Goal: Task Accomplishment & Management: Use online tool/utility

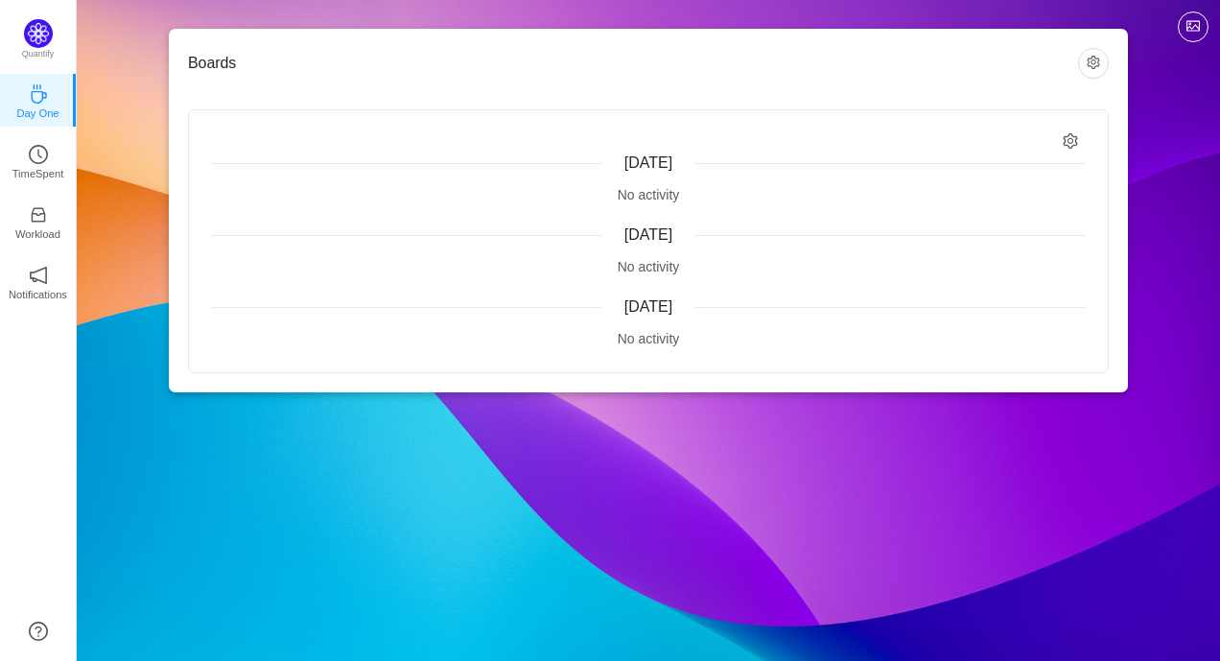
click at [657, 339] on div "No activity" at bounding box center [648, 339] width 872 height 20
click at [672, 299] on span "[DATE]" at bounding box center [648, 306] width 48 height 16
click at [1091, 64] on button "button" at bounding box center [1093, 63] width 31 height 31
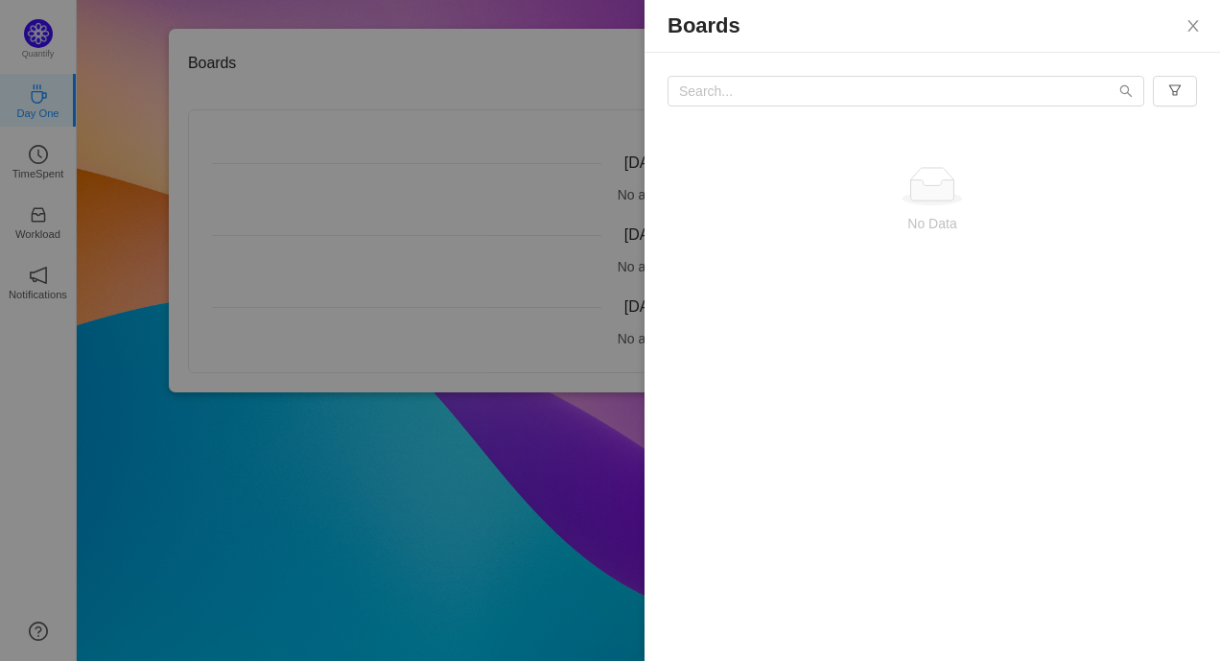
click at [541, 59] on div at bounding box center [610, 330] width 1220 height 661
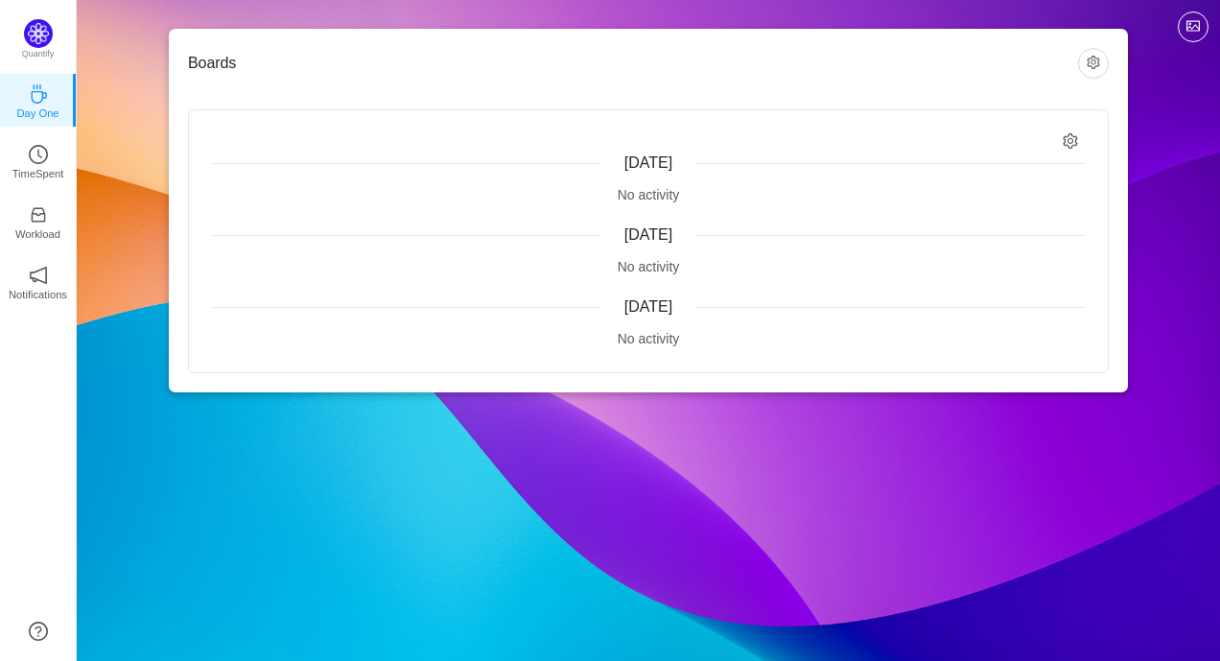
click at [525, 337] on div "No activity" at bounding box center [648, 339] width 872 height 20
click at [638, 335] on div "No activity" at bounding box center [648, 339] width 872 height 20
drag, startPoint x: 587, startPoint y: 162, endPoint x: 594, endPoint y: 307, distance: 145.0
click at [594, 307] on div "[DATE] No activity [DATE] No activity [DATE] No activity" at bounding box center [648, 241] width 919 height 262
click at [490, 246] on div "[DATE]" at bounding box center [648, 234] width 872 height 23
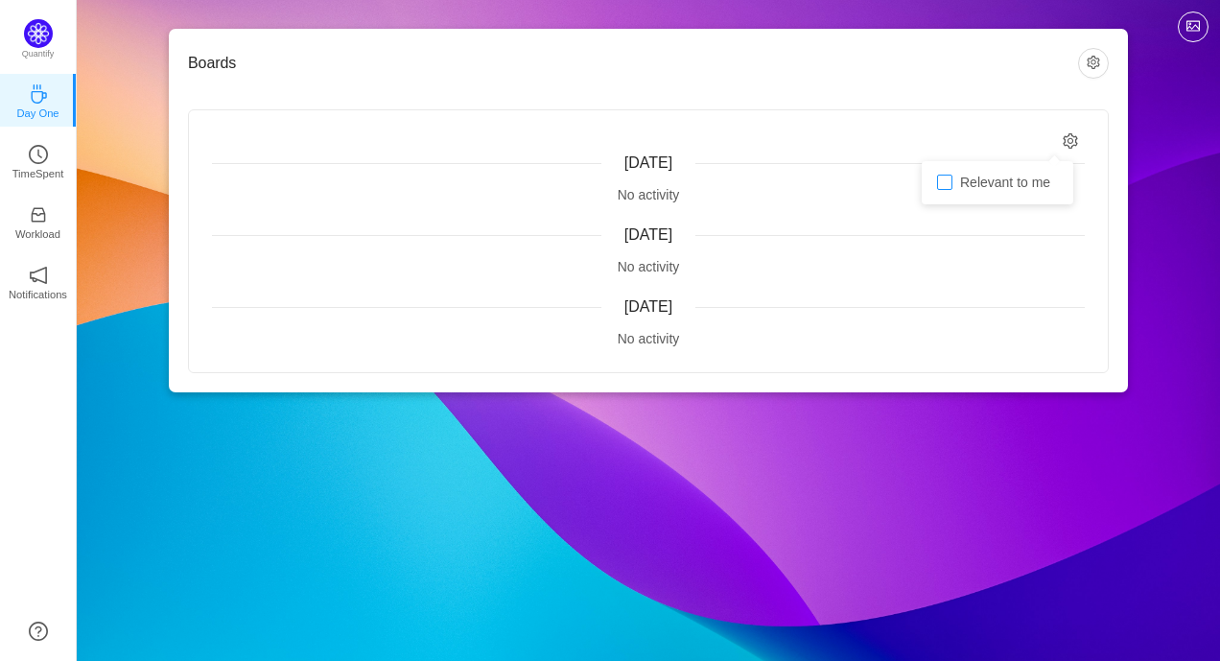
click at [1000, 188] on span "Relevant to me" at bounding box center [1004, 181] width 105 height 15
click at [952, 188] on input "Relevant to me" at bounding box center [944, 181] width 15 height 15
click at [1000, 188] on span "Relevant to me" at bounding box center [1004, 181] width 105 height 15
click at [952, 188] on input "Relevant to me" at bounding box center [944, 181] width 15 height 15
checkbox input "false"
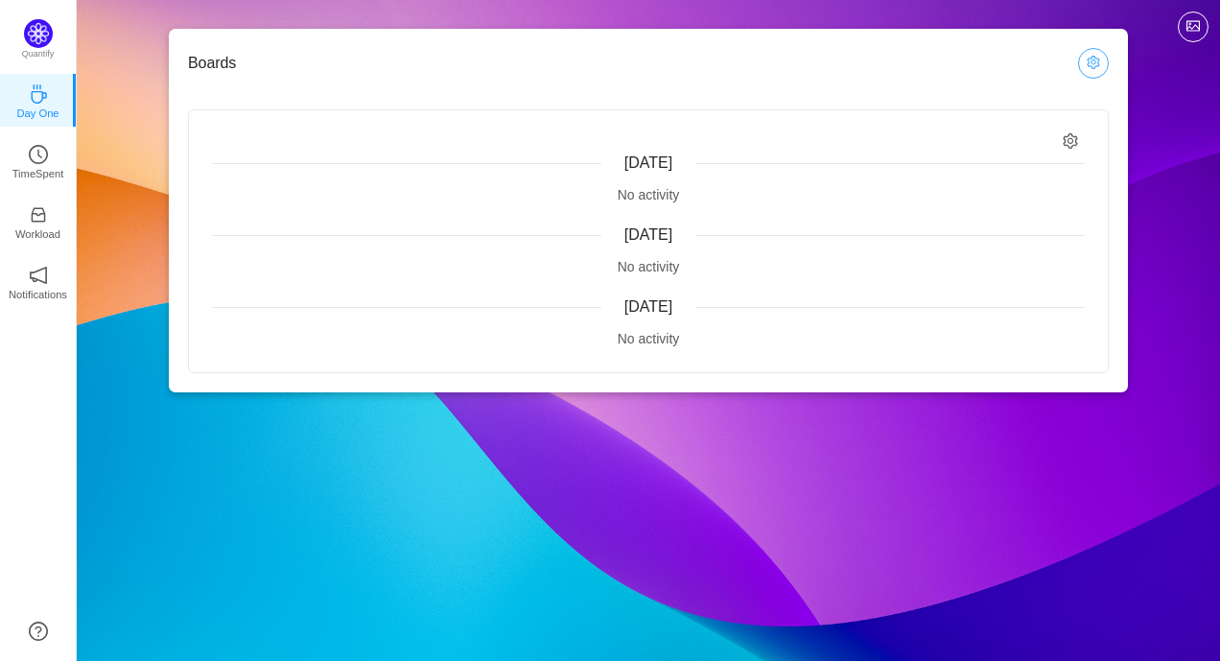
click at [1100, 67] on button "button" at bounding box center [1093, 63] width 31 height 31
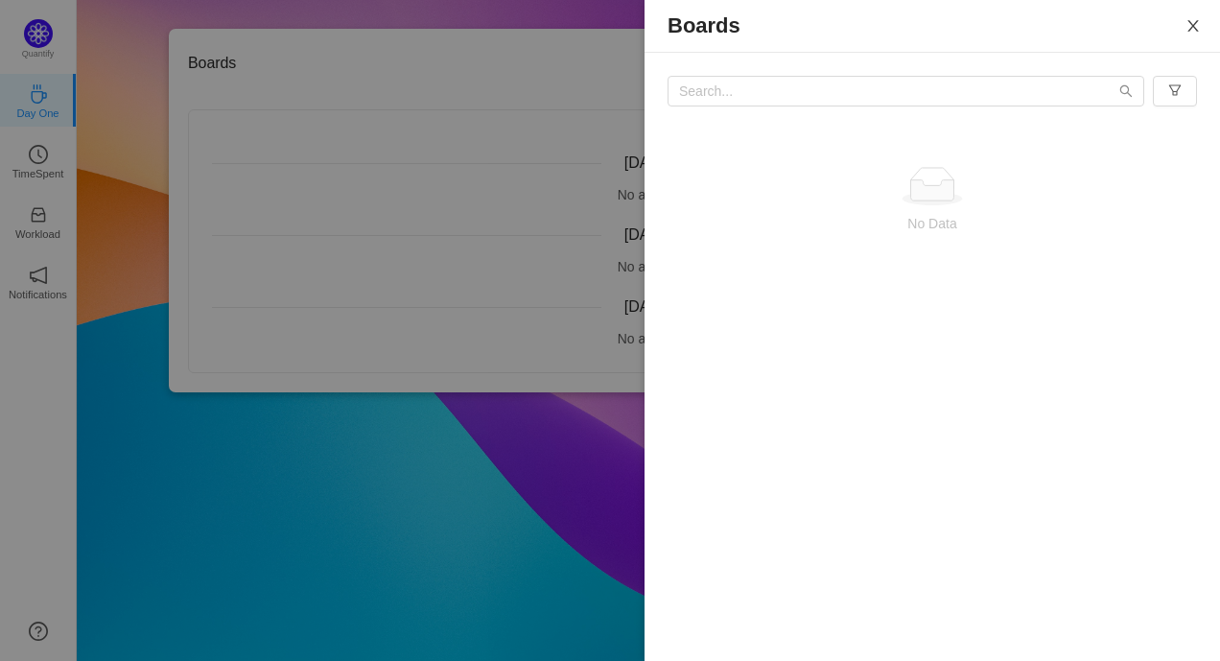
click at [1195, 28] on icon "icon: close" at bounding box center [1192, 26] width 11 height 12
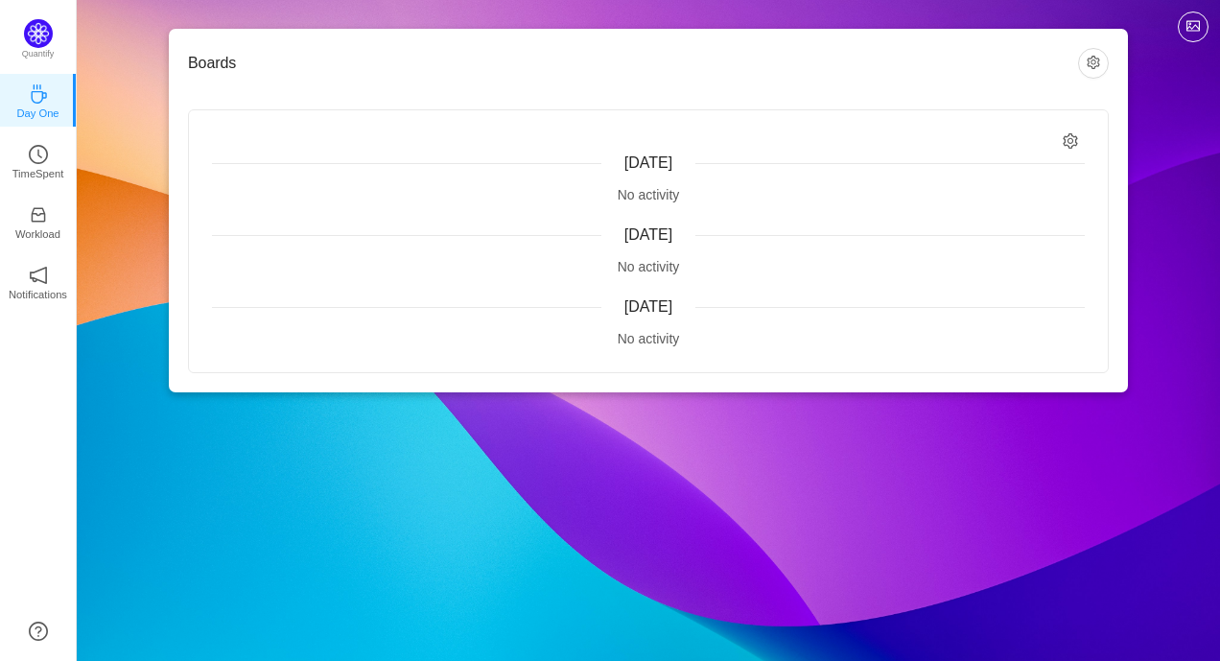
click at [652, 308] on span "[DATE]" at bounding box center [648, 306] width 48 height 16
click at [661, 232] on span "[DATE]" at bounding box center [648, 234] width 48 height 16
click at [661, 261] on div "No activity" at bounding box center [648, 267] width 872 height 20
click at [635, 329] on div "No activity" at bounding box center [648, 339] width 872 height 20
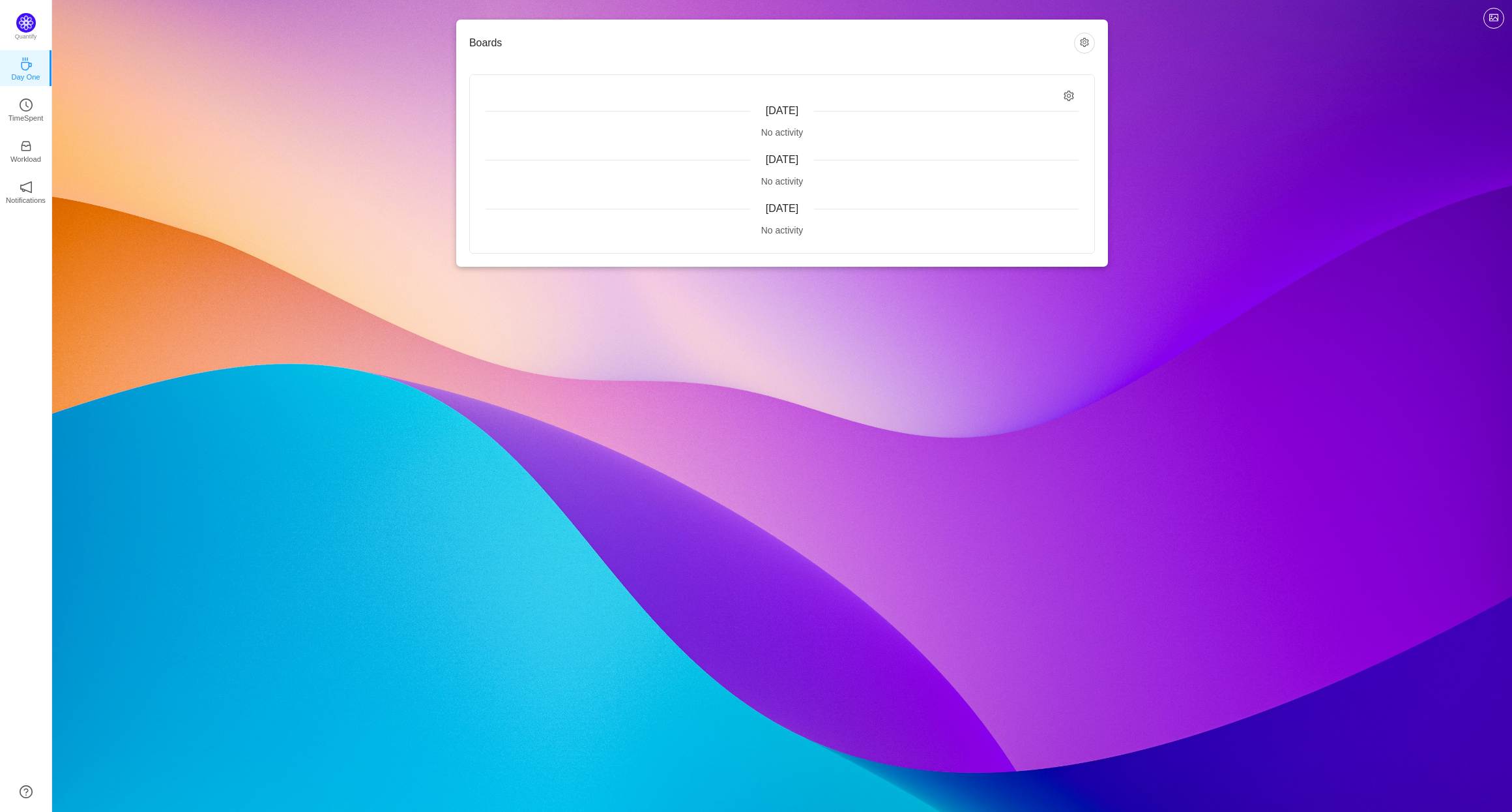
click at [787, 207] on span "[DATE]" at bounding box center [783, 208] width 33 height 11
click at [780, 204] on span "[DATE]" at bounding box center [783, 208] width 33 height 11
click at [768, 209] on span "[DATE]" at bounding box center [783, 208] width 33 height 11
click at [28, 101] on icon "icon: clock-circle" at bounding box center [26, 105] width 13 height 13
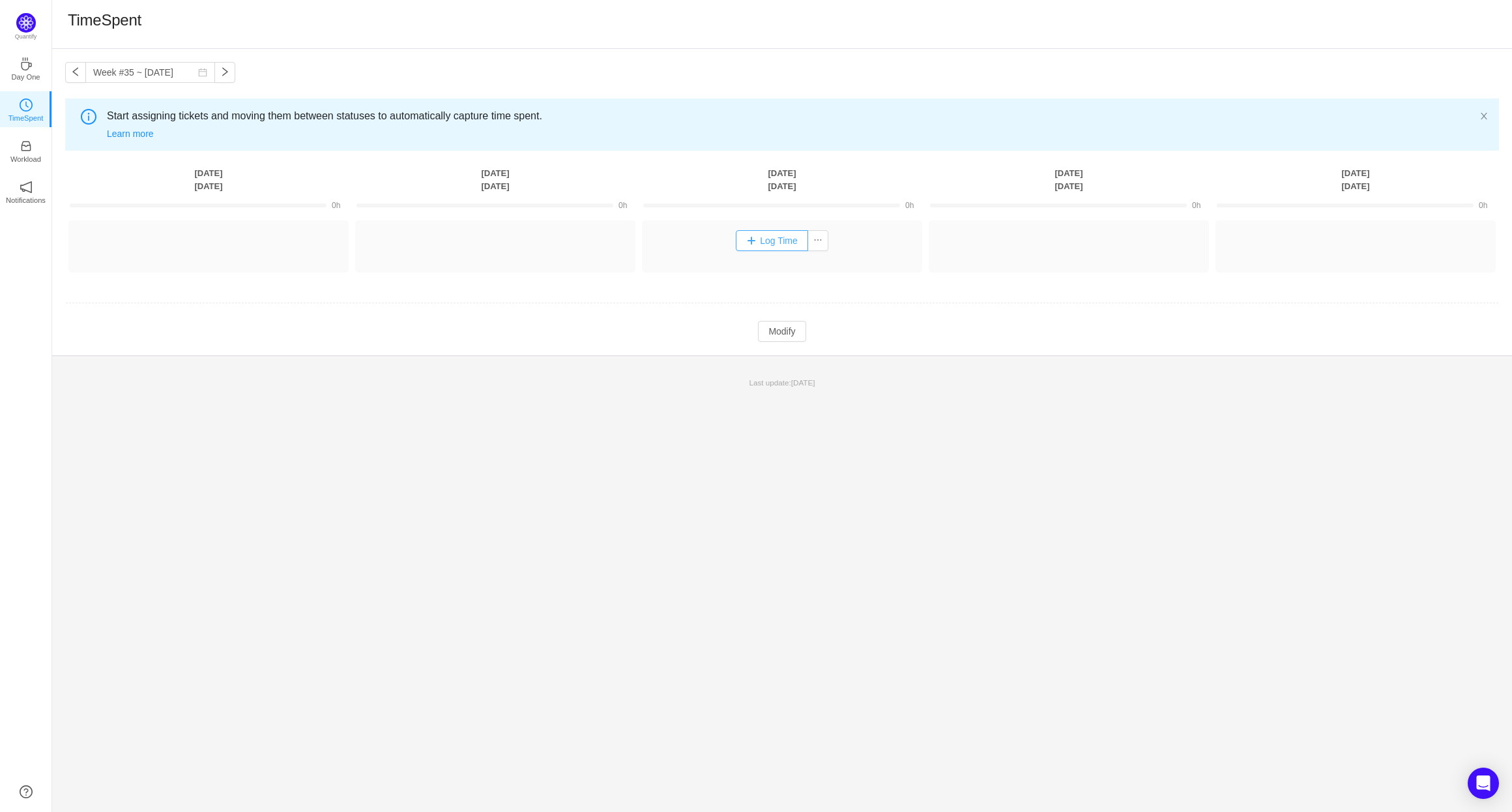
click at [749, 242] on button "Log Time" at bounding box center [772, 240] width 72 height 21
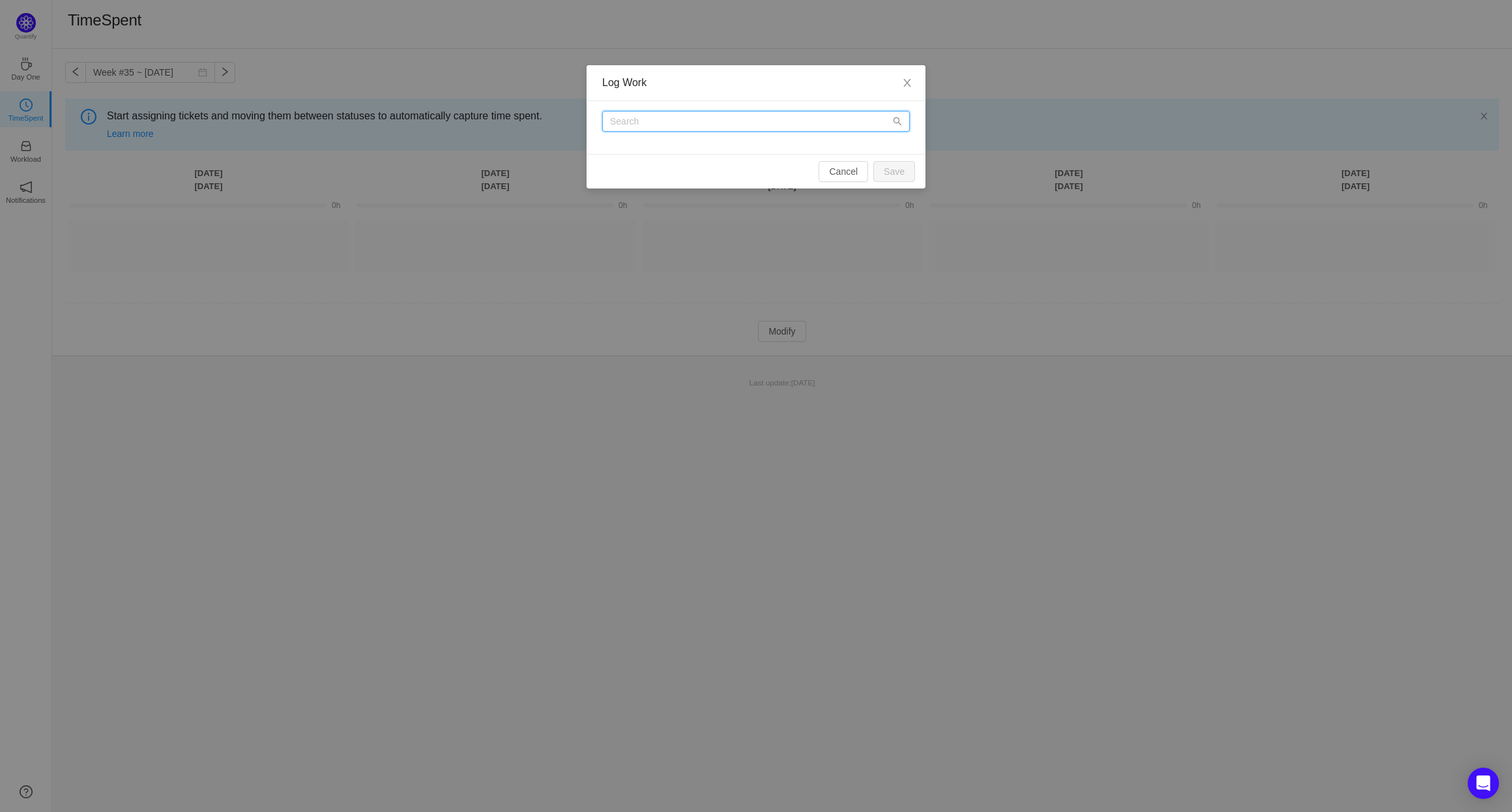
click at [829, 119] on input "text" at bounding box center [756, 121] width 308 height 21
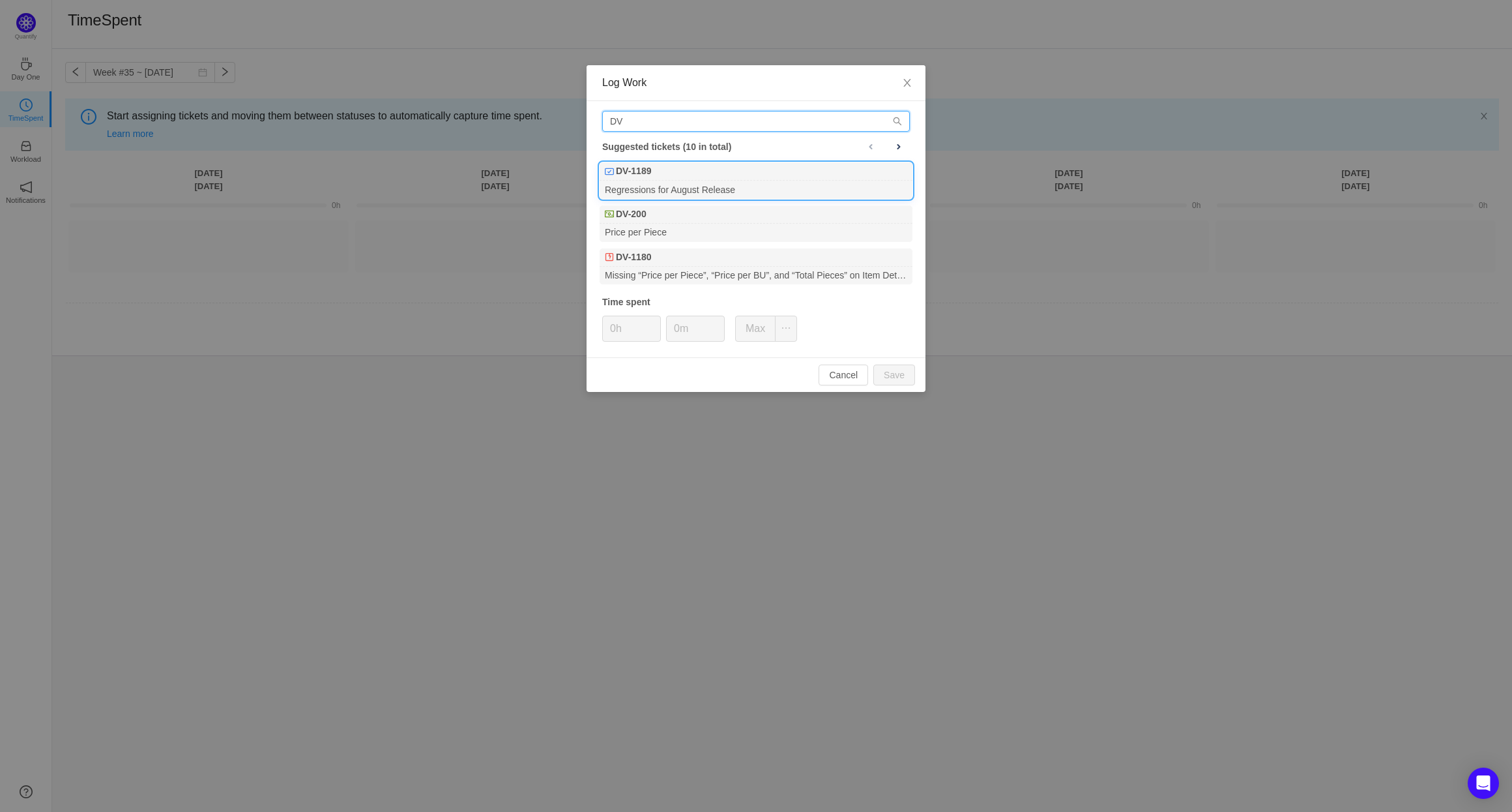
type input "DV"
click at [640, 170] on b "DV-1189" at bounding box center [634, 171] width 35 height 14
click at [829, 373] on button "Save" at bounding box center [894, 375] width 41 height 21
type input "0h"
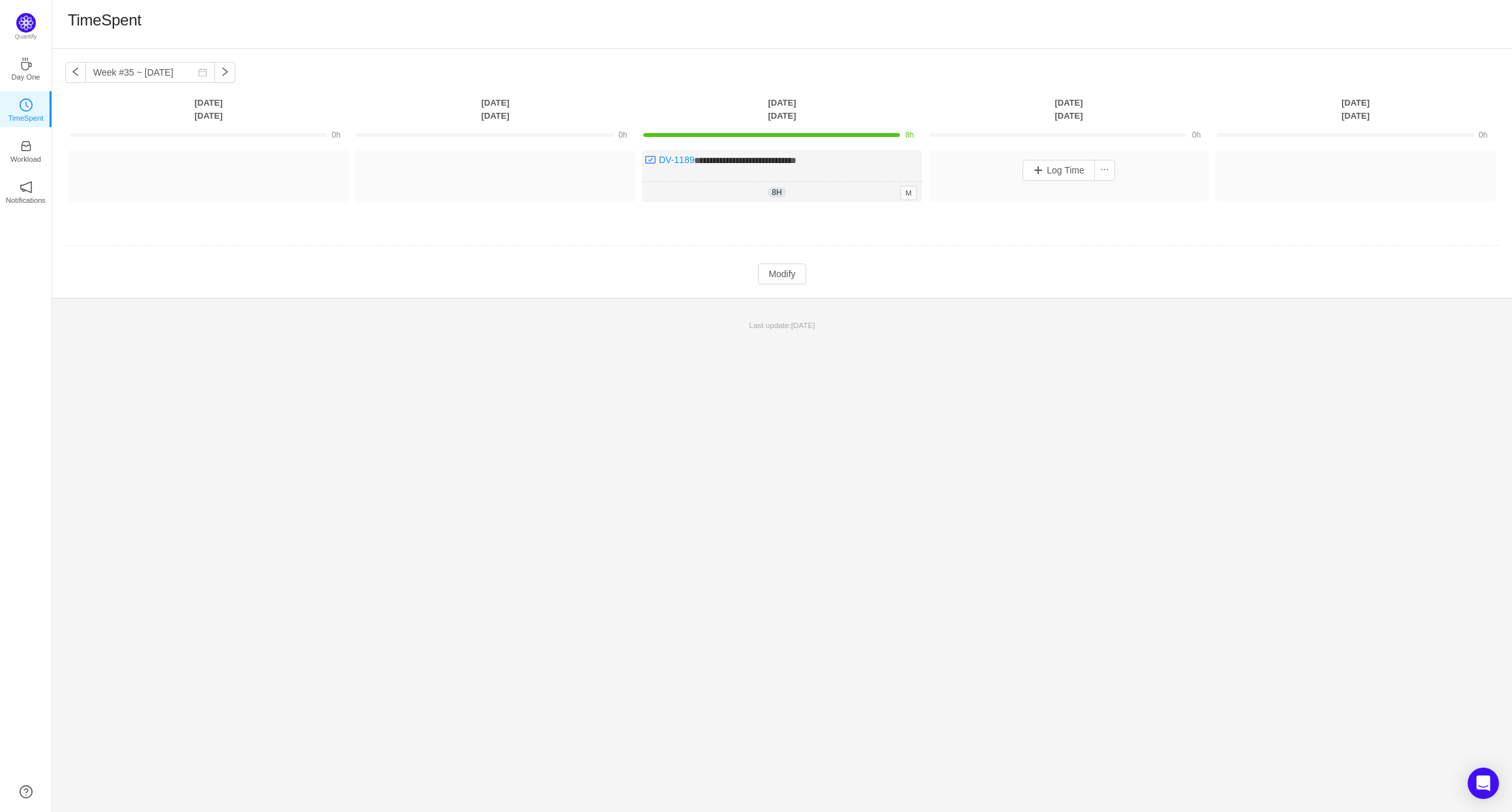
click at [829, 167] on div "Log Time" at bounding box center [1069, 170] width 274 height 21
click at [829, 168] on button "Log Time" at bounding box center [1059, 170] width 72 height 21
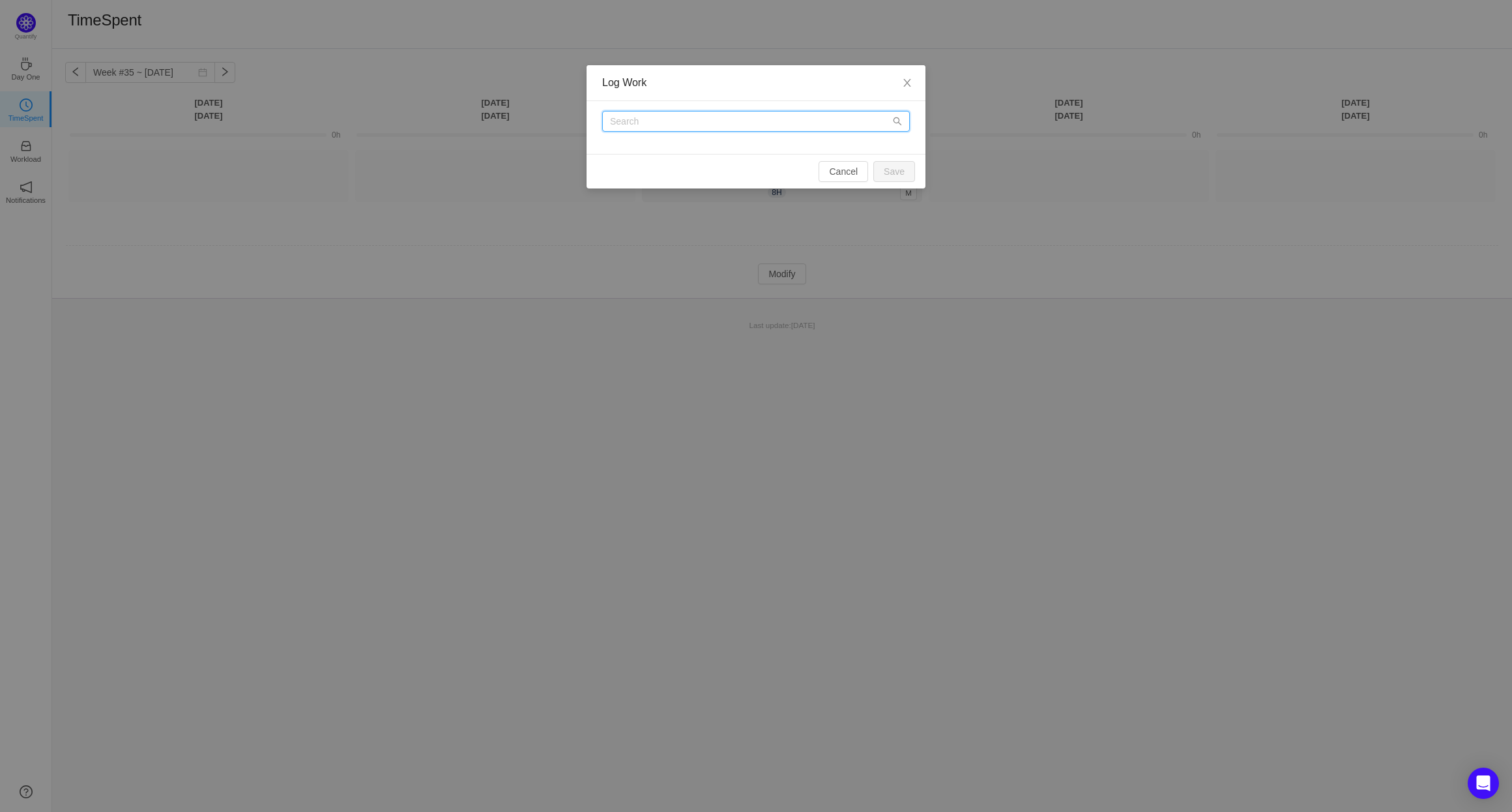
click at [706, 124] on input "text" at bounding box center [756, 121] width 308 height 21
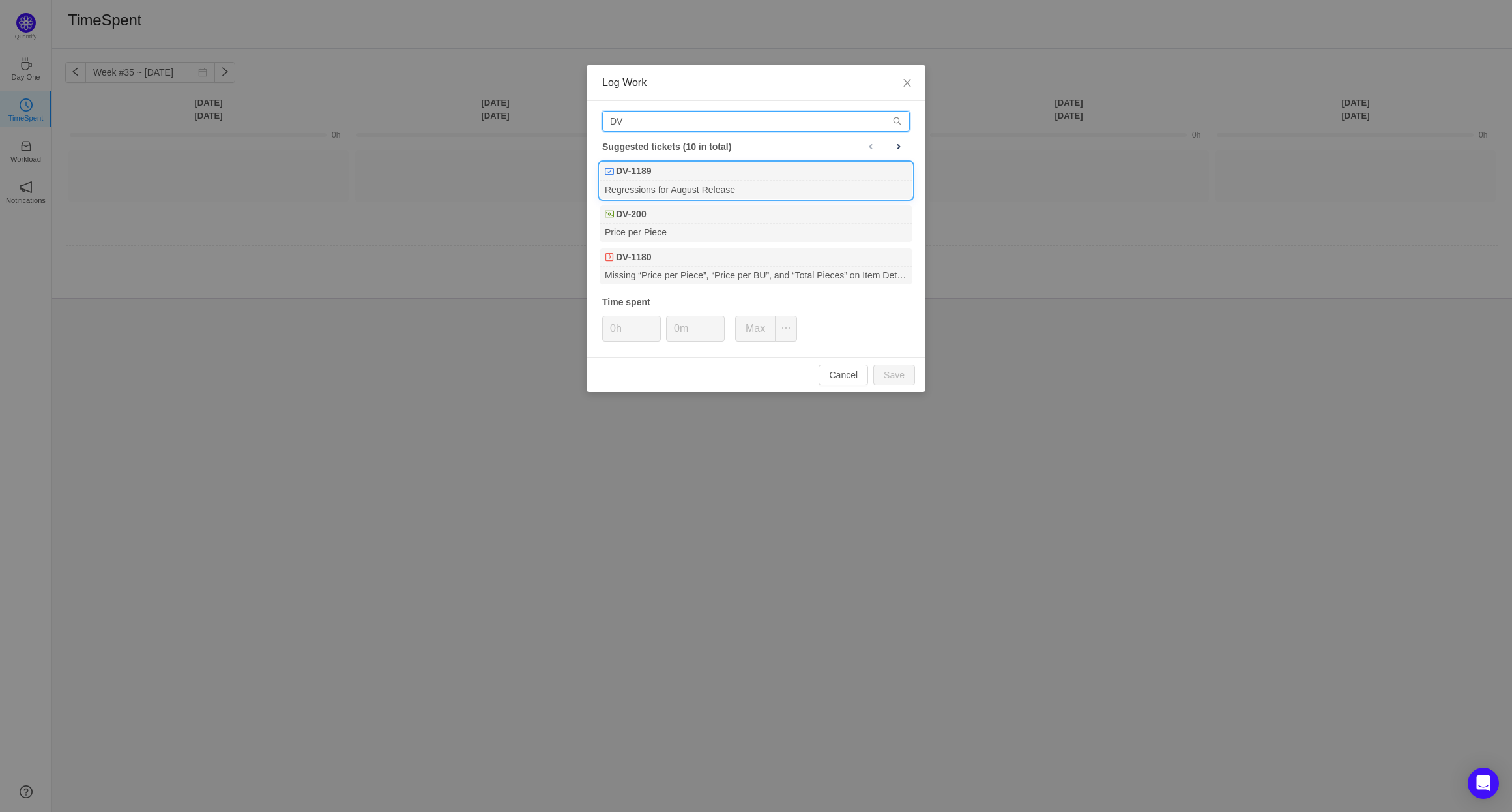
type input "DV"
click at [674, 171] on div "DV-1189" at bounding box center [756, 171] width 313 height 18
click at [829, 372] on button "Save" at bounding box center [894, 375] width 41 height 21
type input "0h"
